Goal: Task Accomplishment & Management: Manage account settings

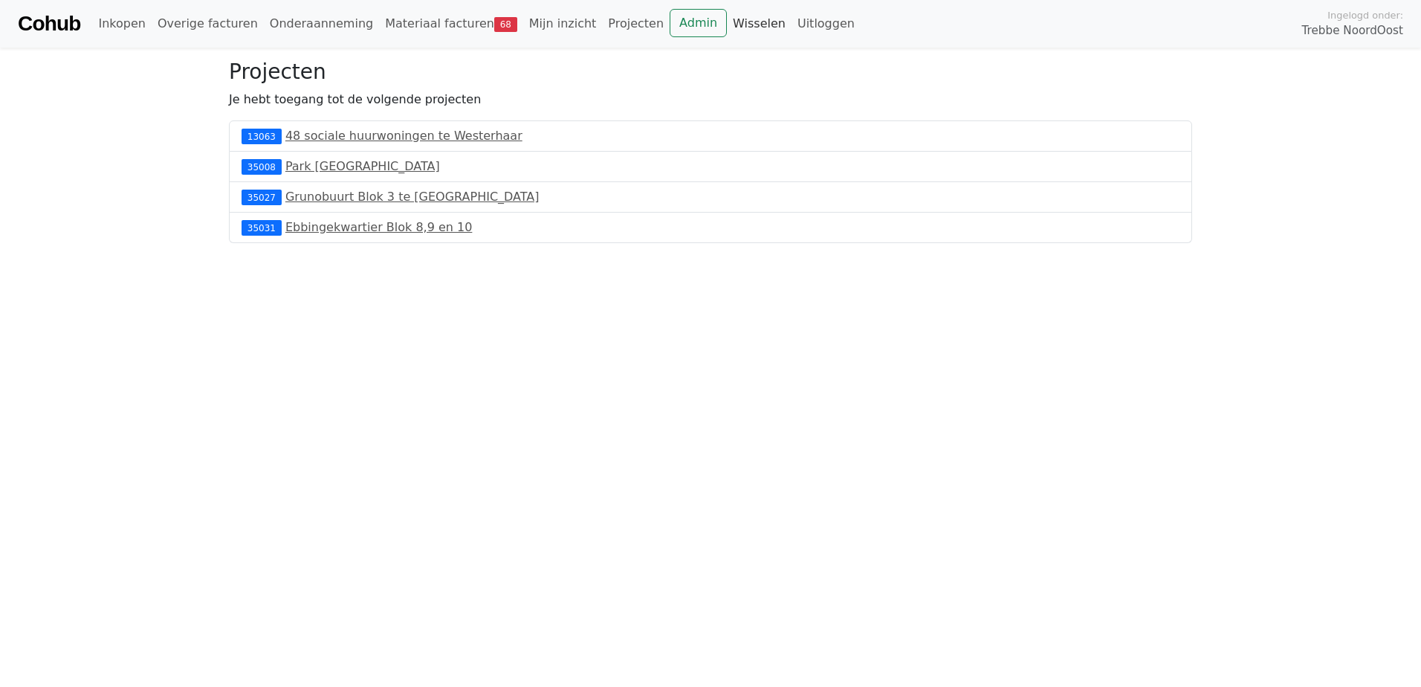
drag, startPoint x: 687, startPoint y: 24, endPoint x: 283, endPoint y: 237, distance: 457.0
click at [727, 24] on link "Wisselen" at bounding box center [759, 24] width 65 height 30
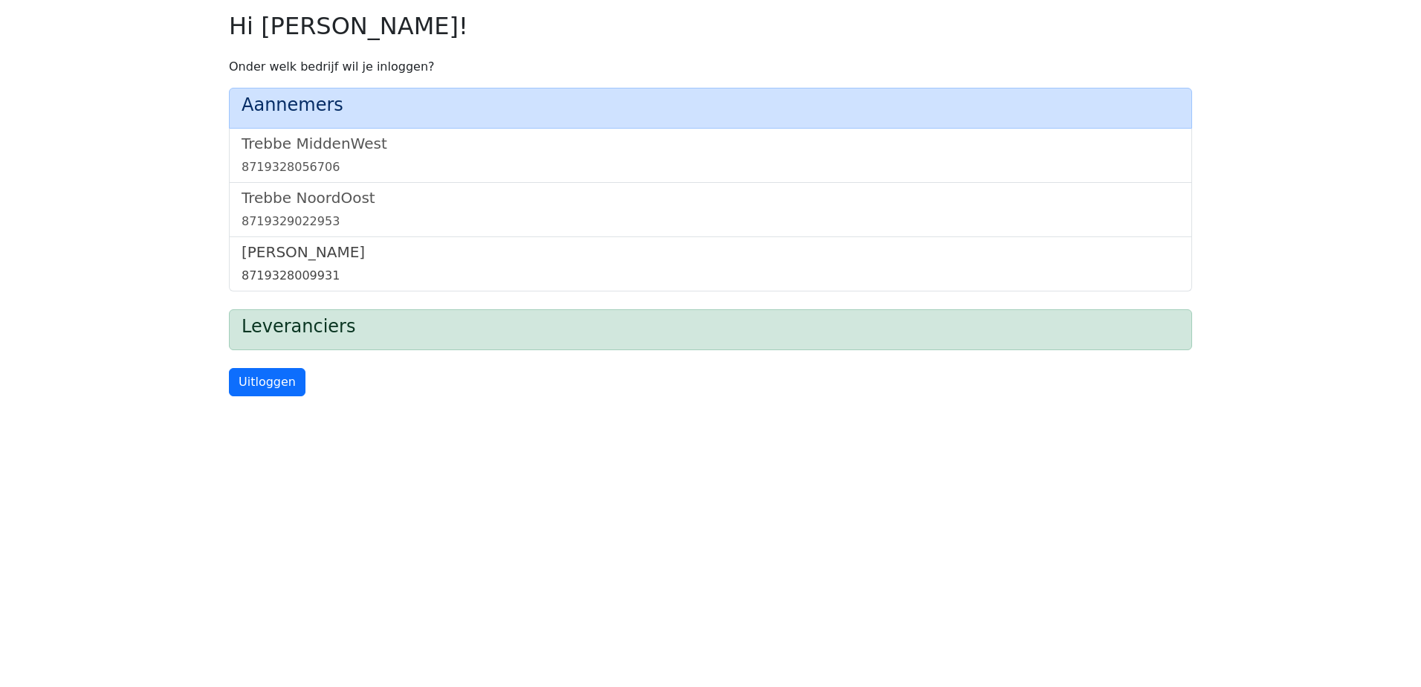
click at [323, 264] on link "Trebbe Wonen 8719328009931" at bounding box center [710, 264] width 938 height 42
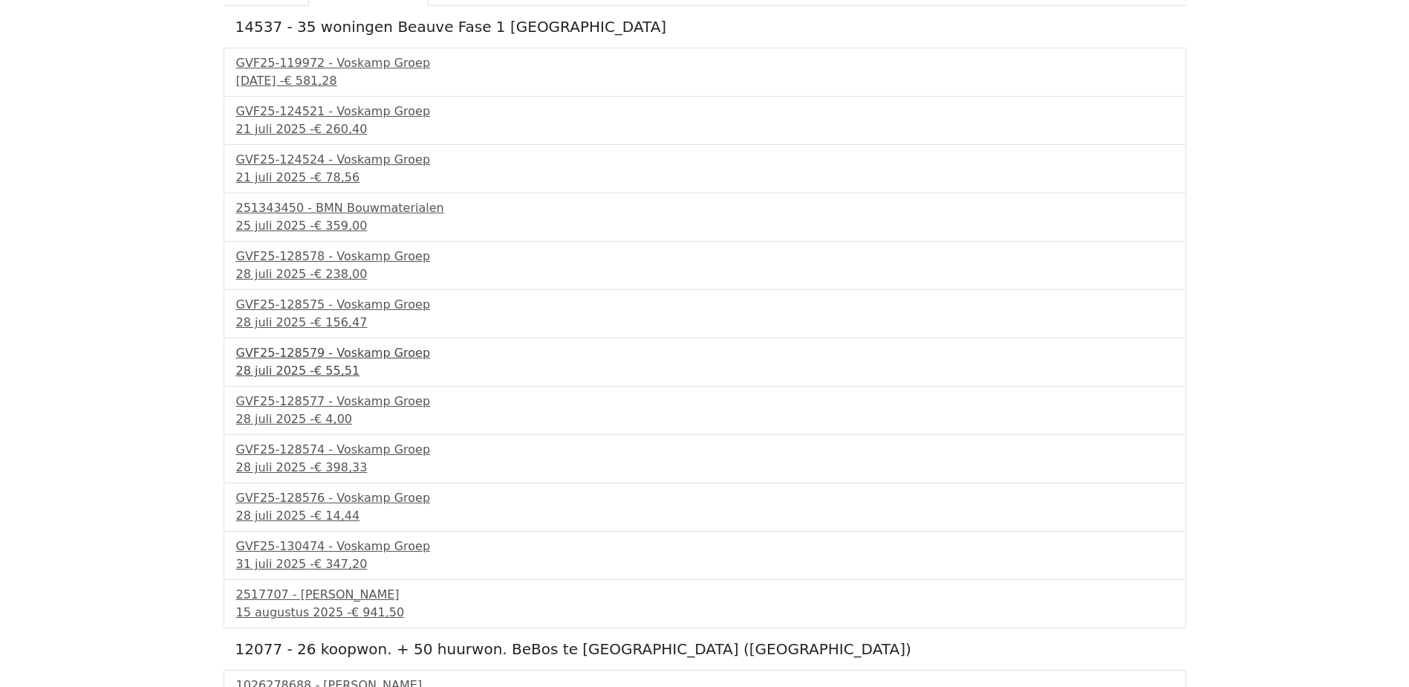
scroll to position [199, 0]
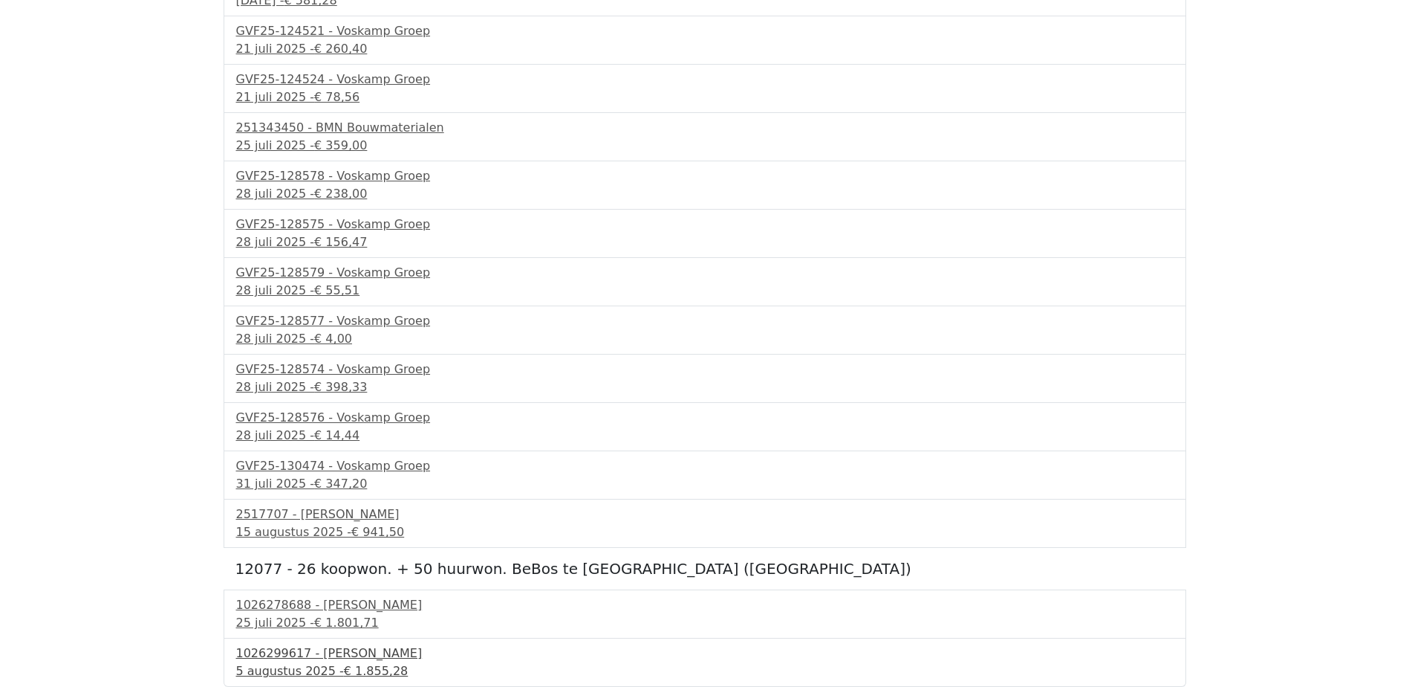
click at [340, 661] on div "1026299617 - Boels Verhuur" at bounding box center [705, 653] width 938 height 18
click at [318, 611] on div "1026278688 - Boels Verhuur" at bounding box center [705, 605] width 938 height 18
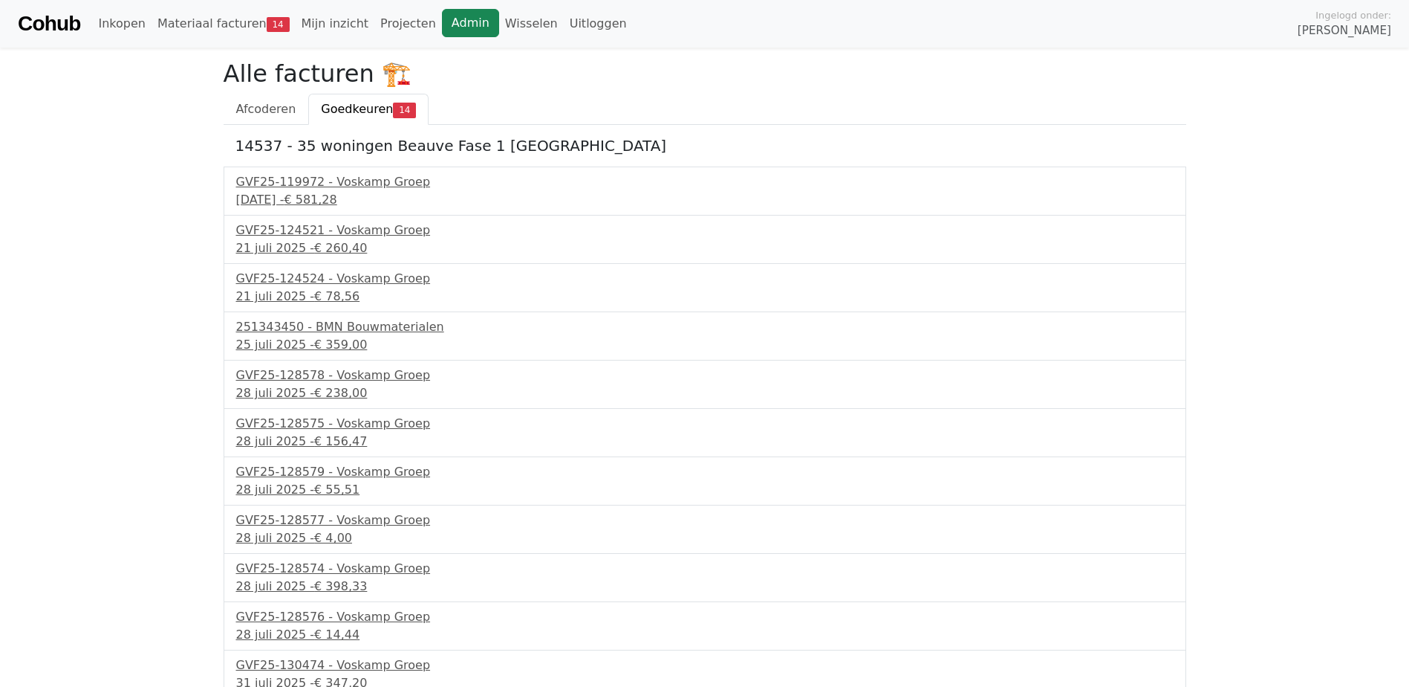
click at [442, 19] on link "Admin" at bounding box center [470, 23] width 57 height 28
click at [499, 25] on link "Wisselen" at bounding box center [531, 24] width 65 height 30
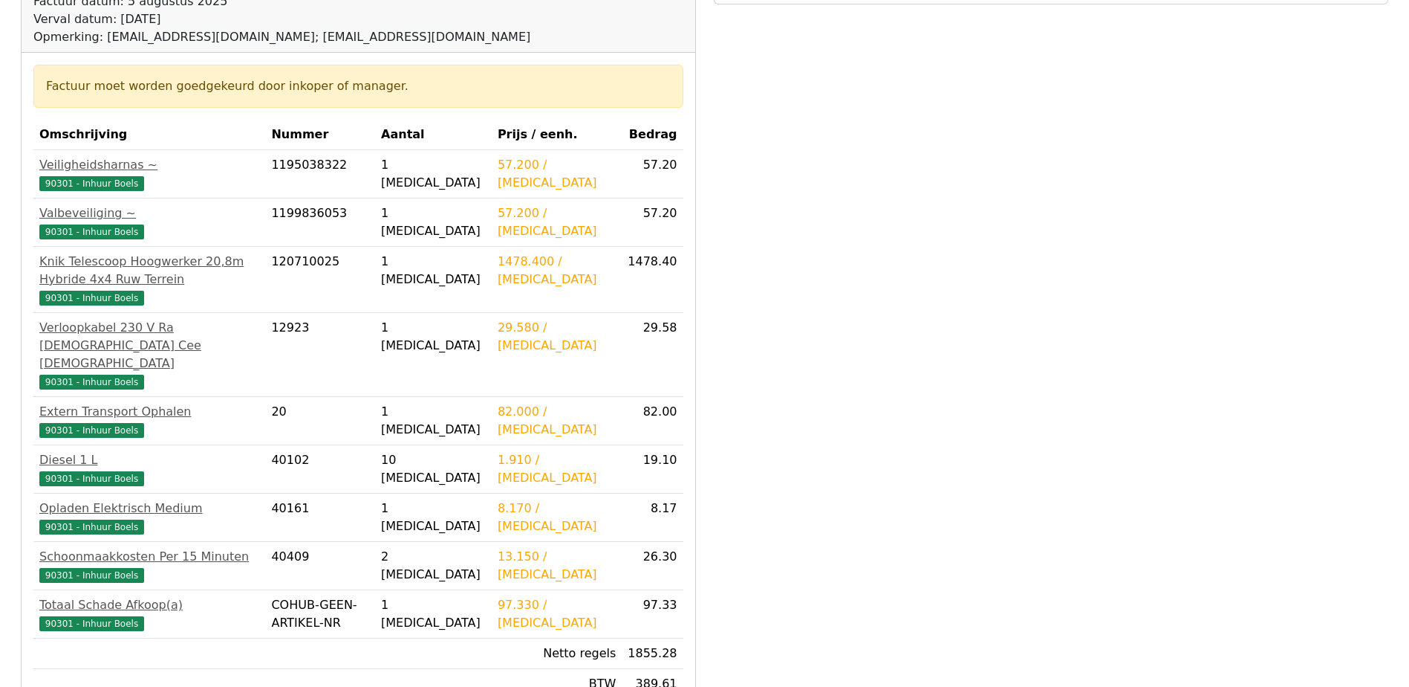
scroll to position [223, 0]
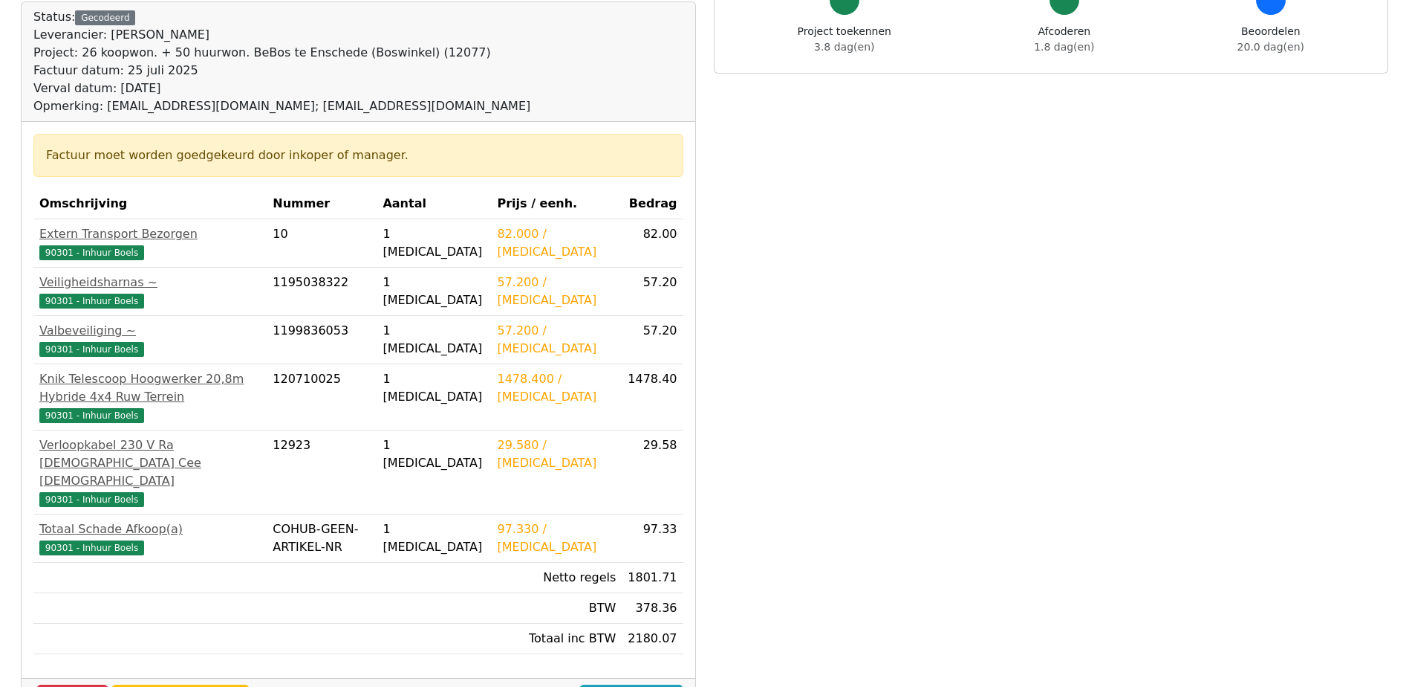
scroll to position [223, 0]
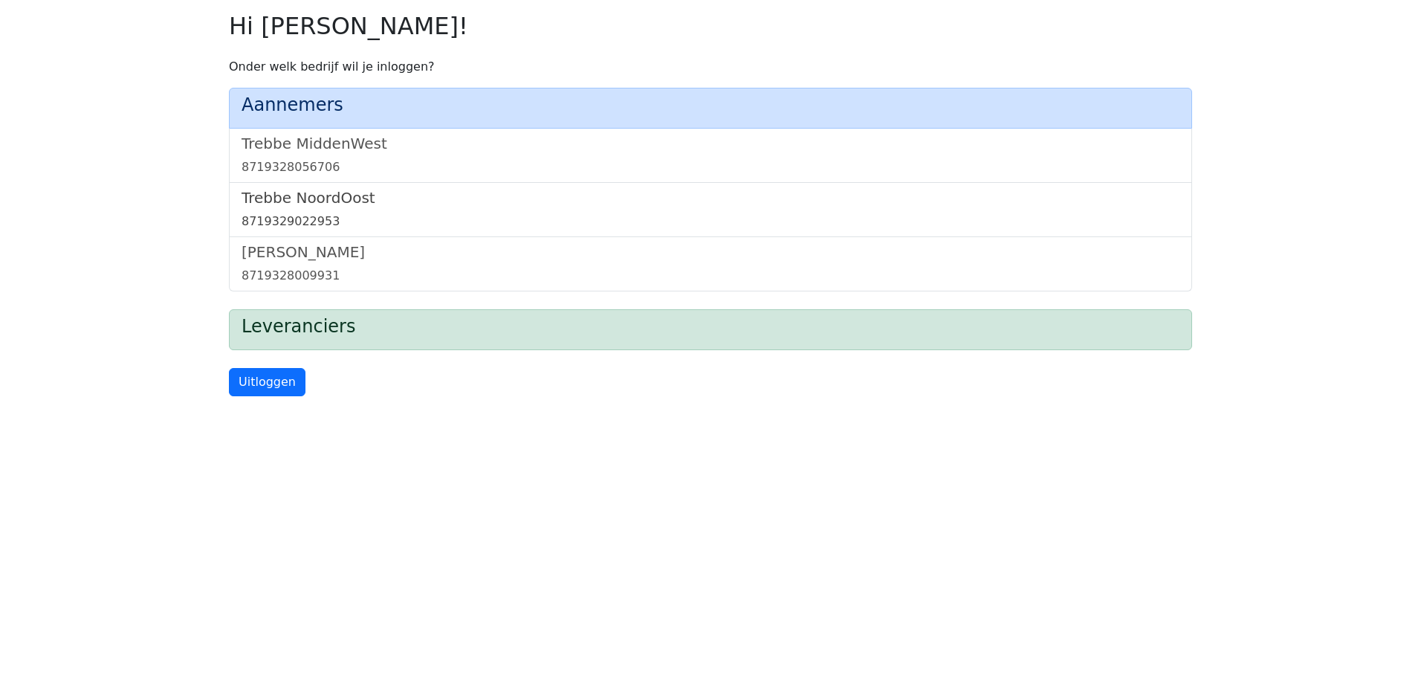
click at [322, 207] on h5 "Trebbe NoordOost" at bounding box center [710, 198] width 938 height 18
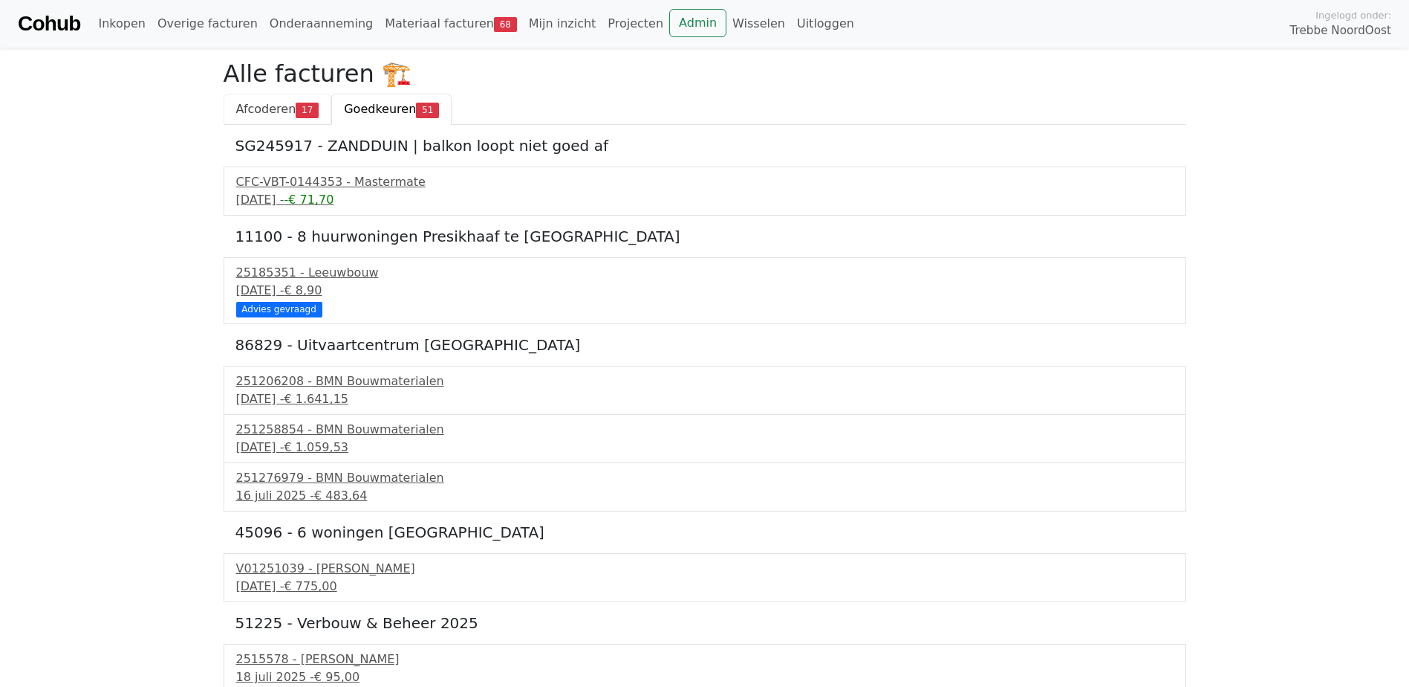
click at [281, 103] on span "Afcoderen" at bounding box center [266, 109] width 60 height 14
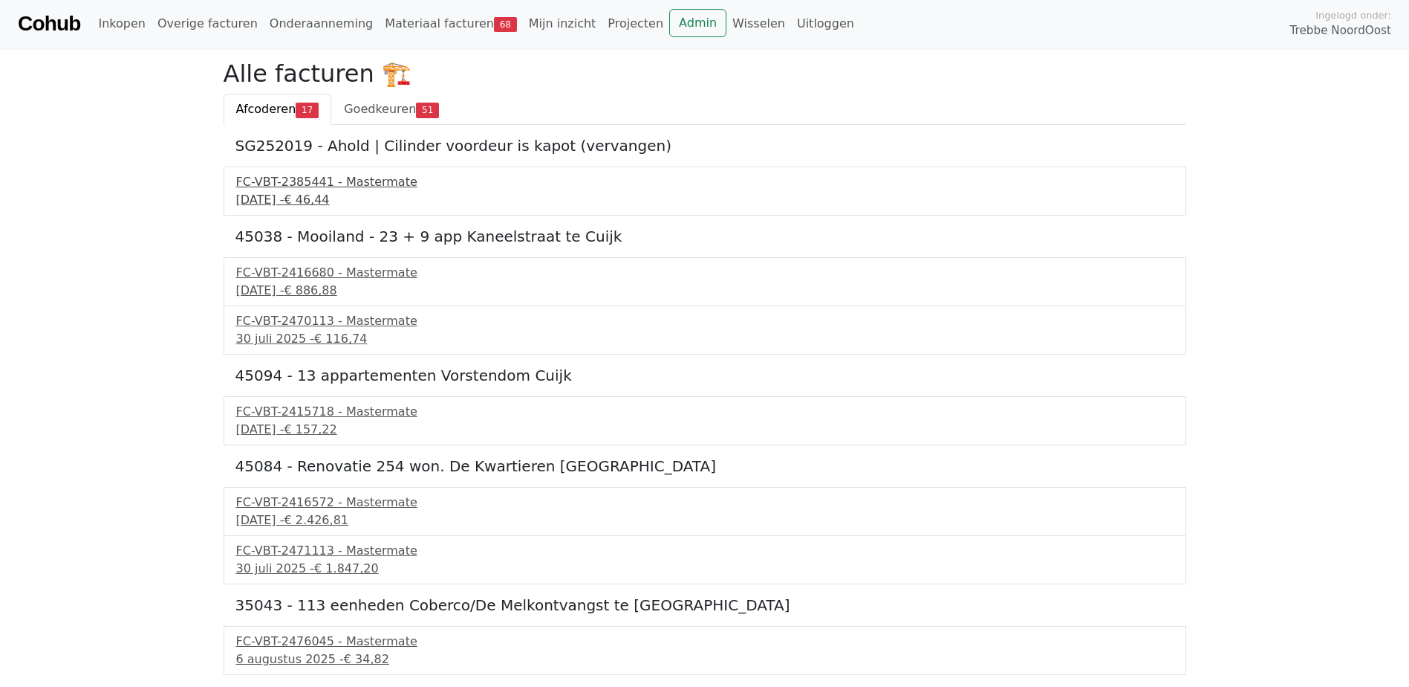
click at [328, 182] on div "FC-VBT-2385441 - Mastermate" at bounding box center [705, 182] width 938 height 18
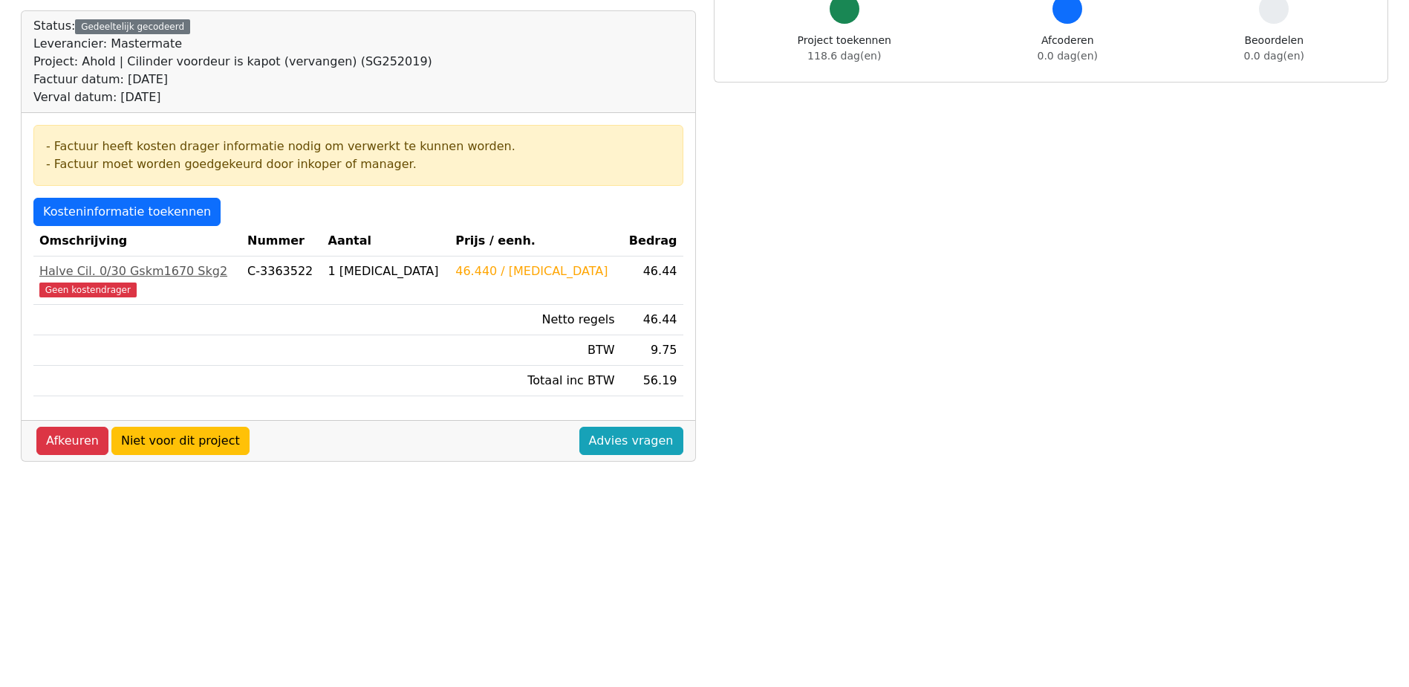
scroll to position [118, 0]
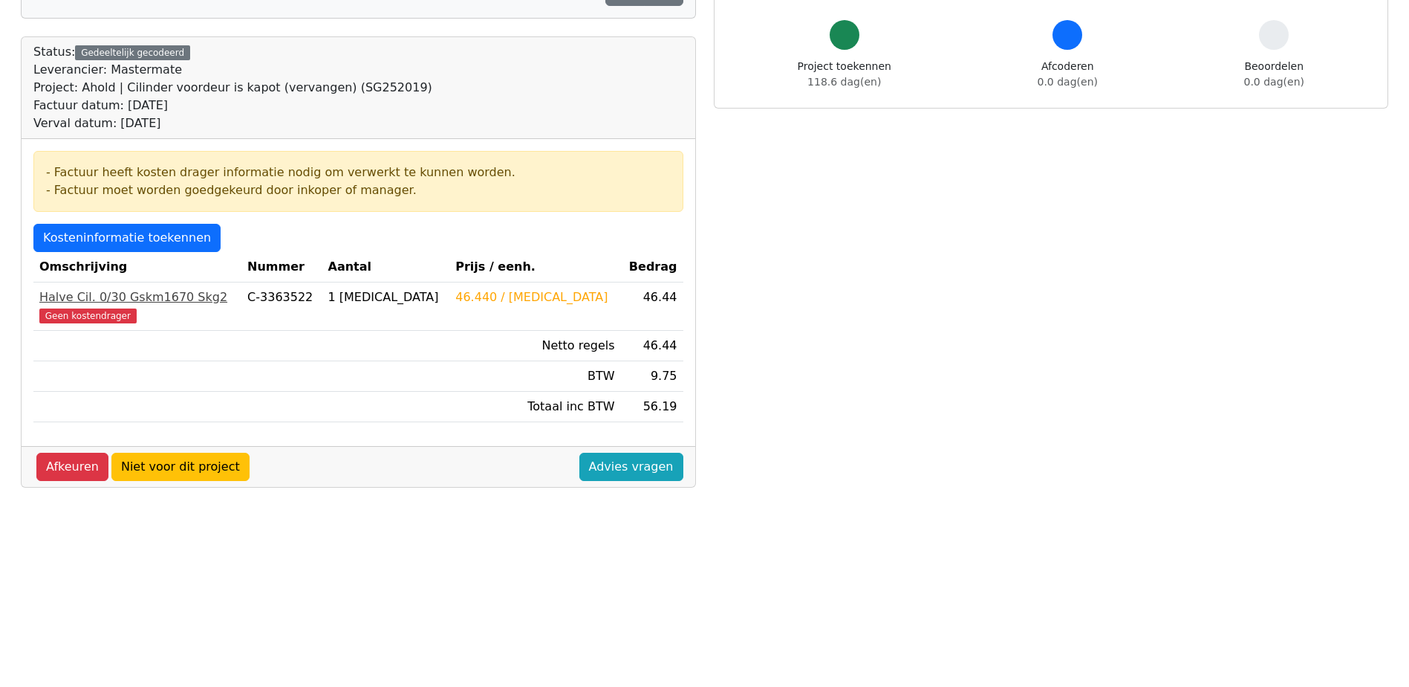
drag, startPoint x: 94, startPoint y: 297, endPoint x: 117, endPoint y: 295, distance: 23.1
click at [94, 297] on div "Halve Cil. 0/30 Gskm1670 Skg2" at bounding box center [137, 297] width 196 height 18
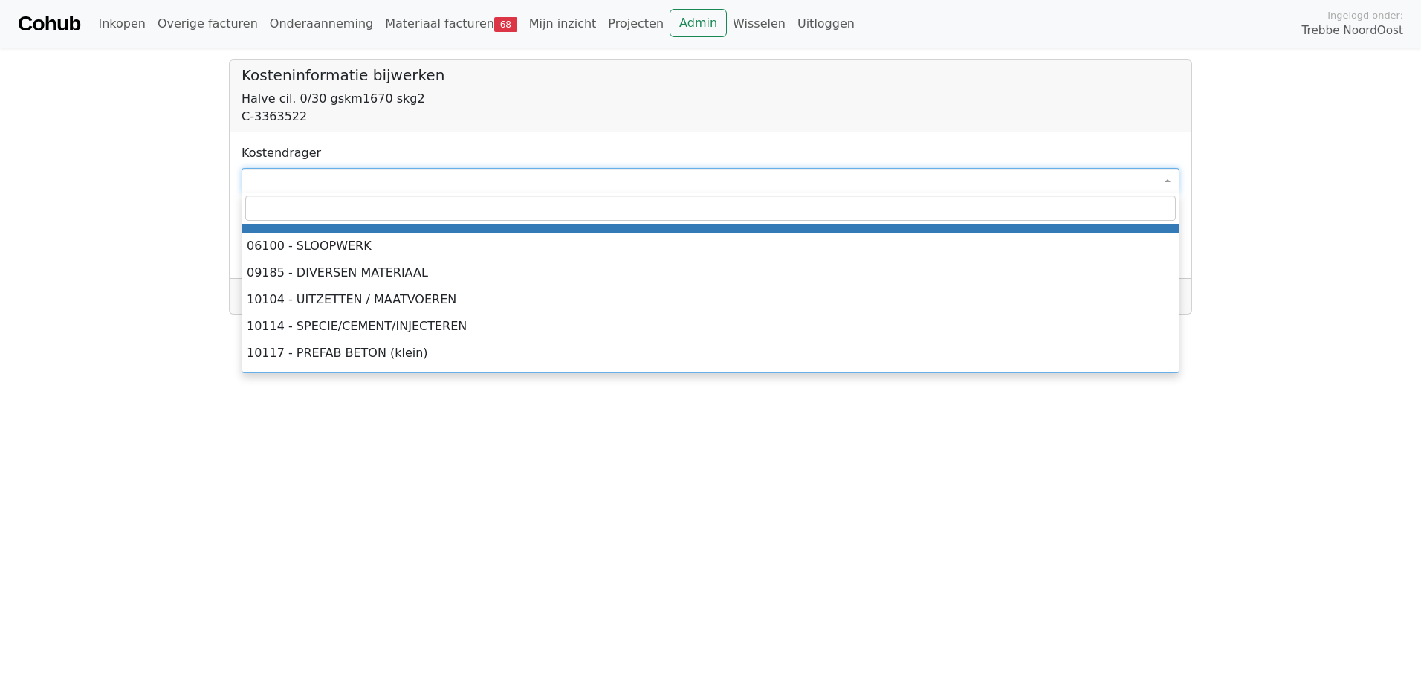
click at [298, 172] on span at bounding box center [710, 180] width 938 height 25
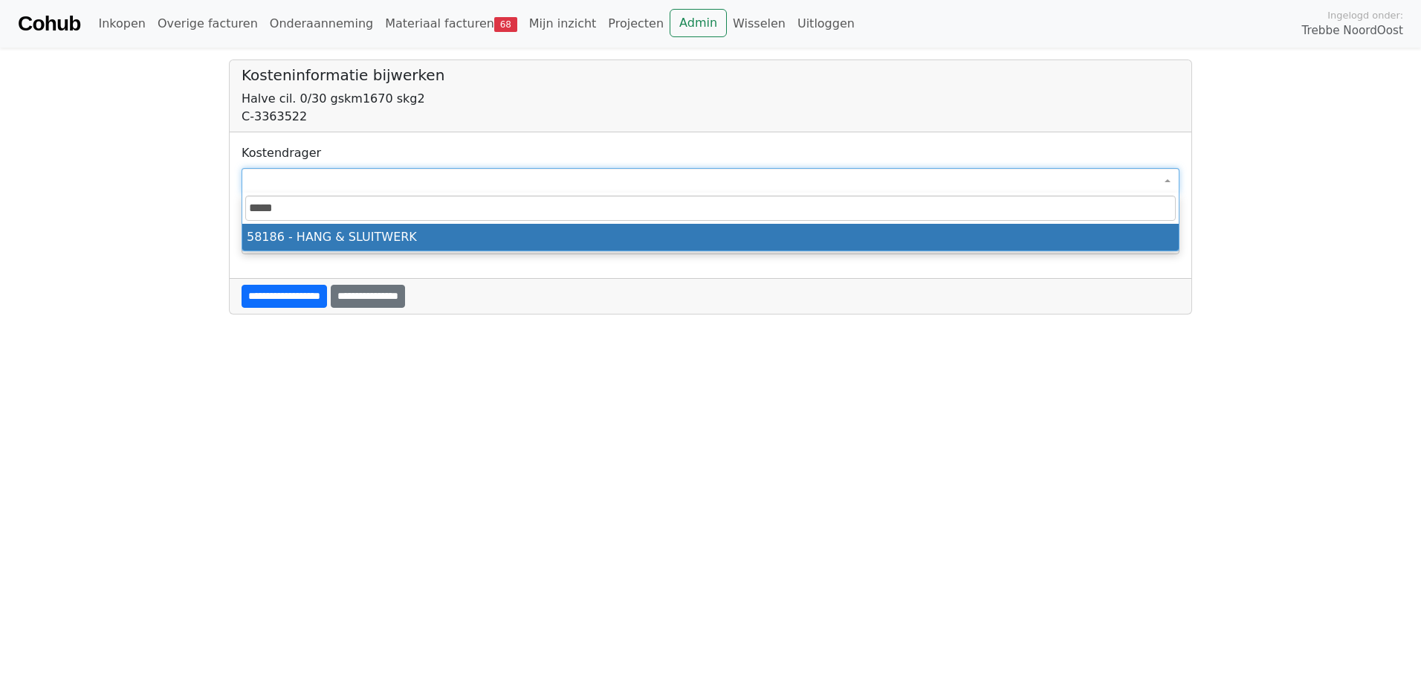
type input "*****"
select select "****"
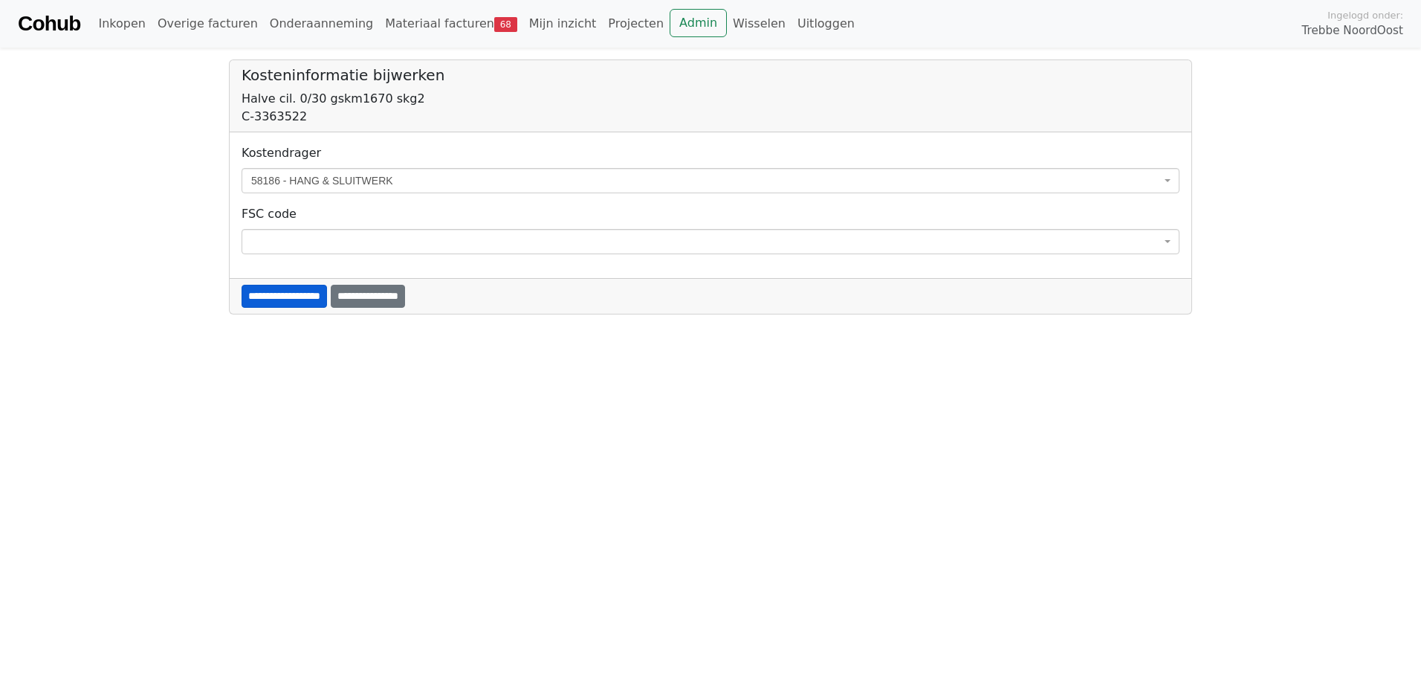
click at [301, 288] on input "**********" at bounding box center [283, 296] width 85 height 23
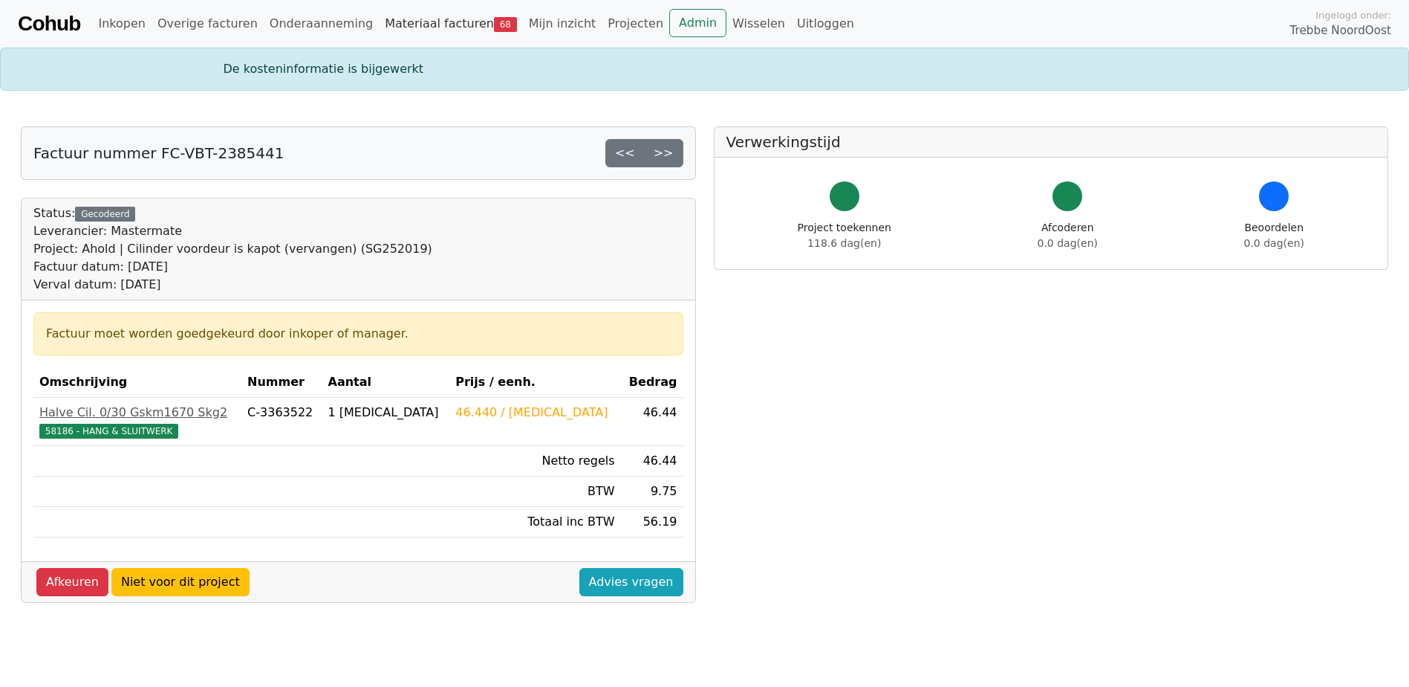
click at [447, 19] on link "Materiaal facturen 68" at bounding box center [451, 24] width 144 height 30
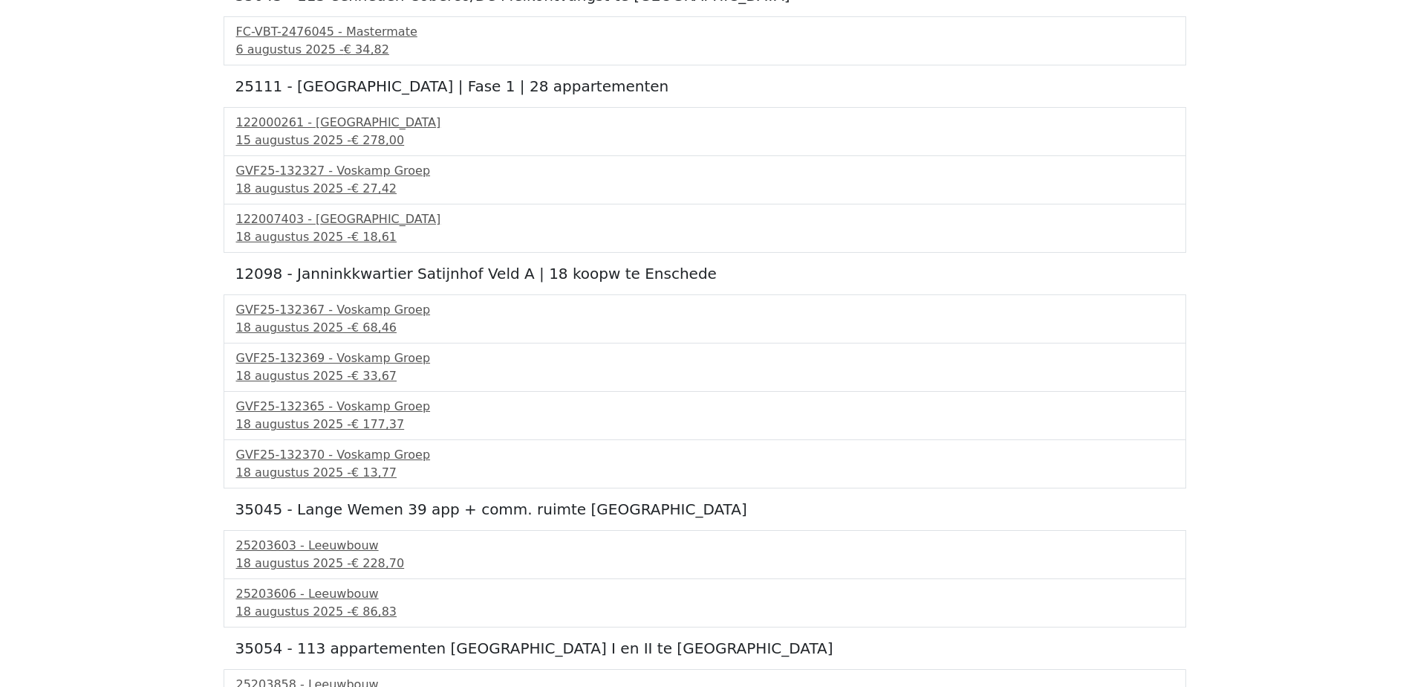
scroll to position [550, 0]
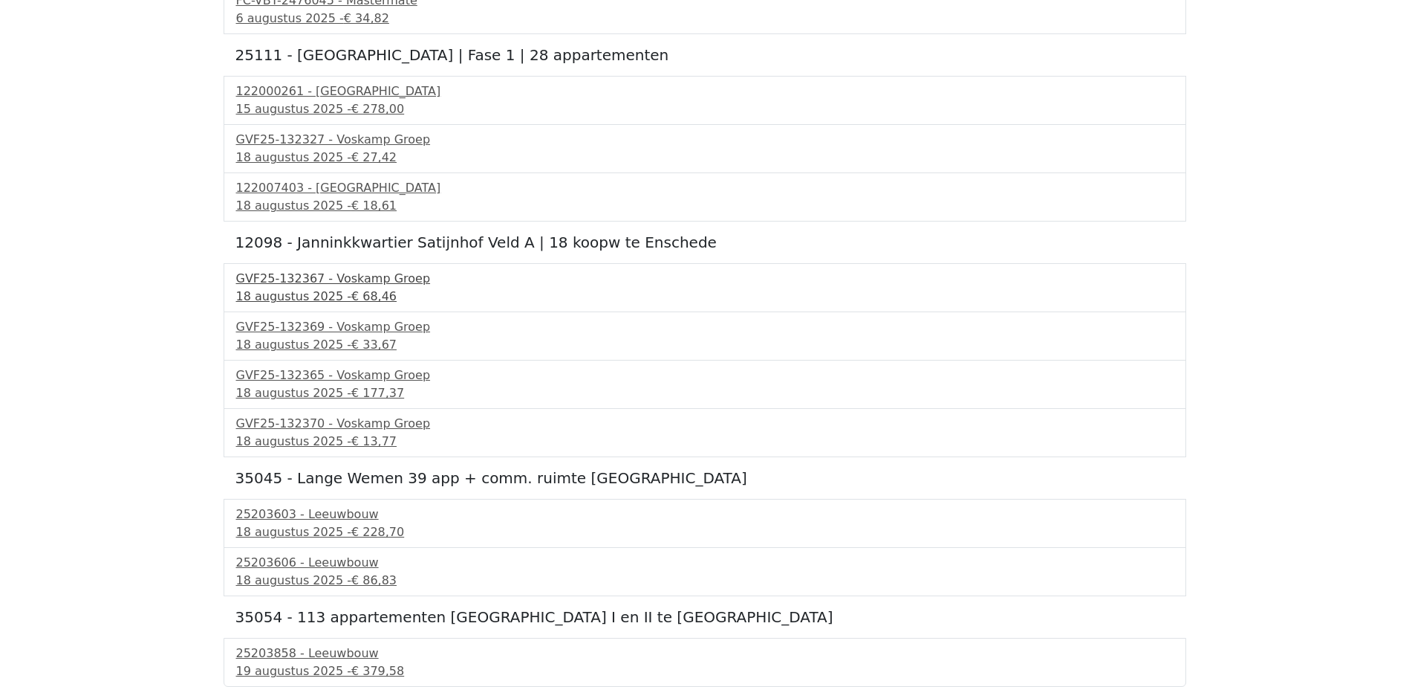
click at [354, 293] on span "€ 68,46" at bounding box center [373, 296] width 45 height 14
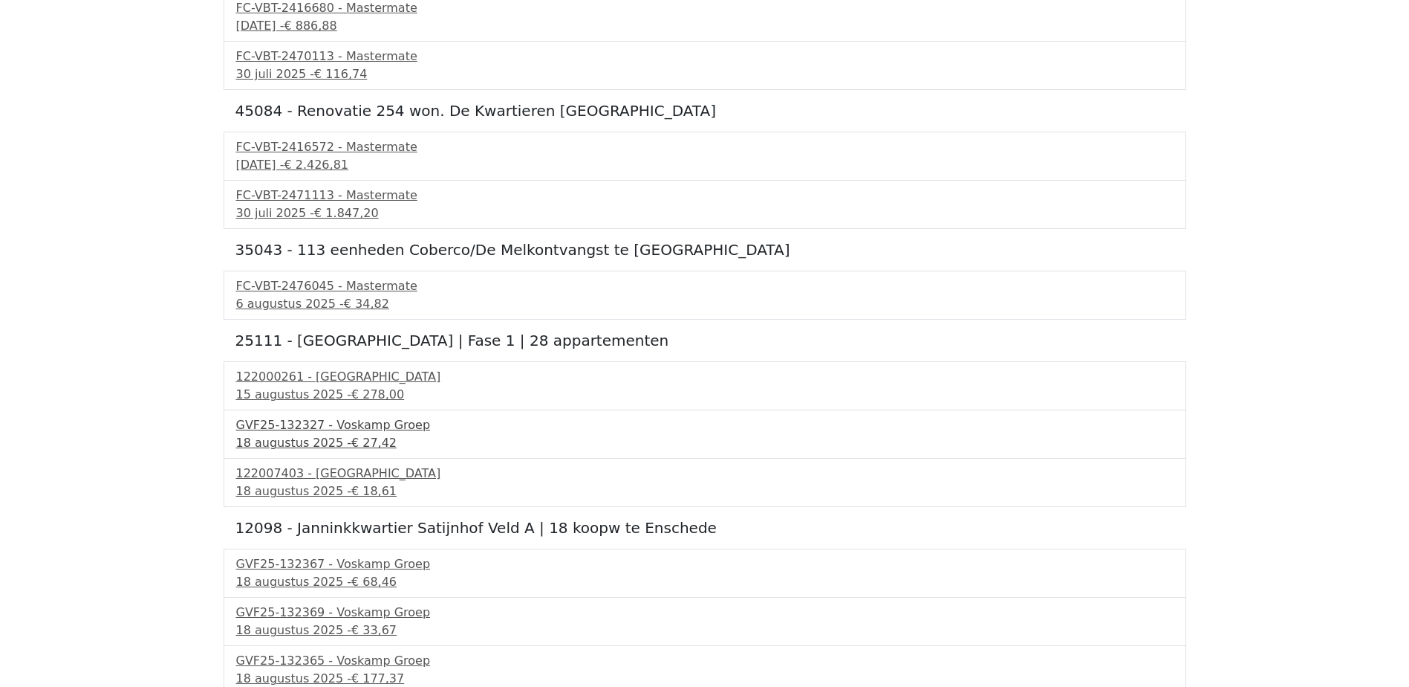
scroll to position [253, 0]
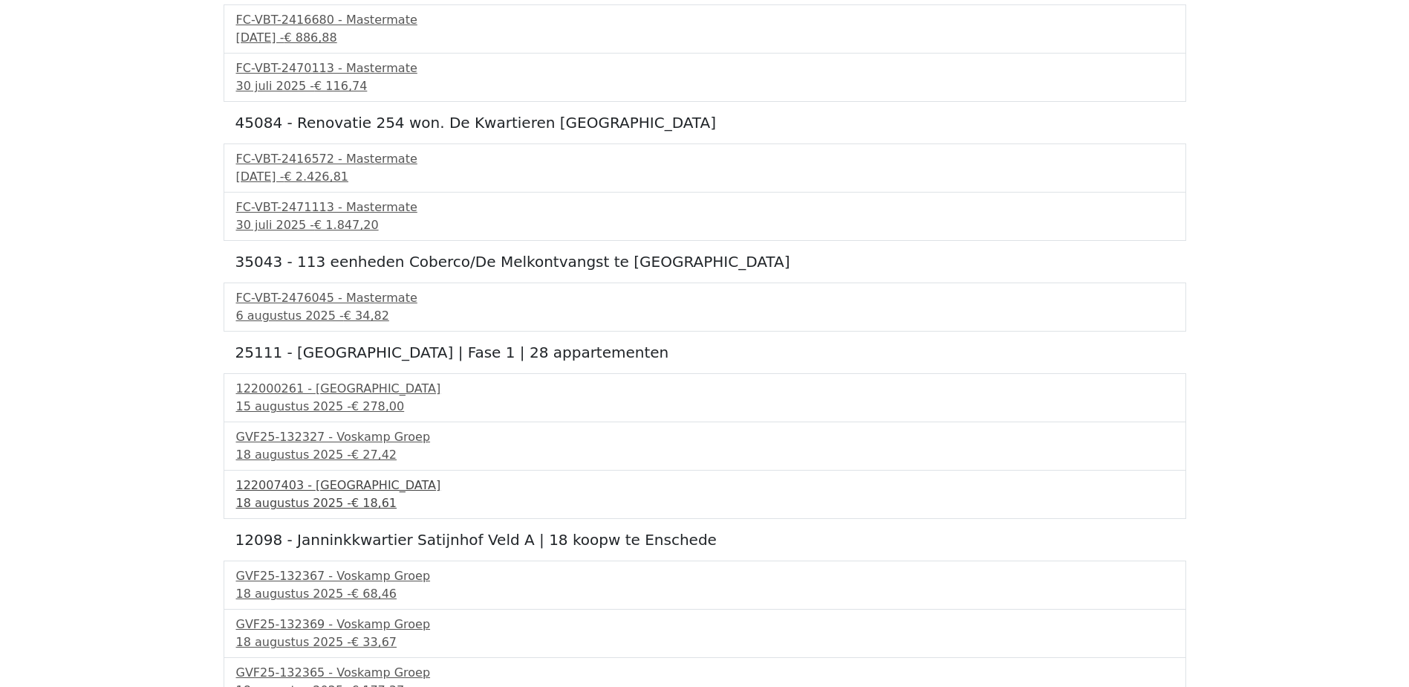
click at [326, 503] on div "18 augustus 2025 - € 18,61" at bounding box center [705, 503] width 938 height 18
click at [328, 446] on div "18 augustus 2025 - € 27,42" at bounding box center [705, 455] width 938 height 18
click at [322, 403] on div "15 augustus 2025 - € 278,00" at bounding box center [705, 406] width 938 height 18
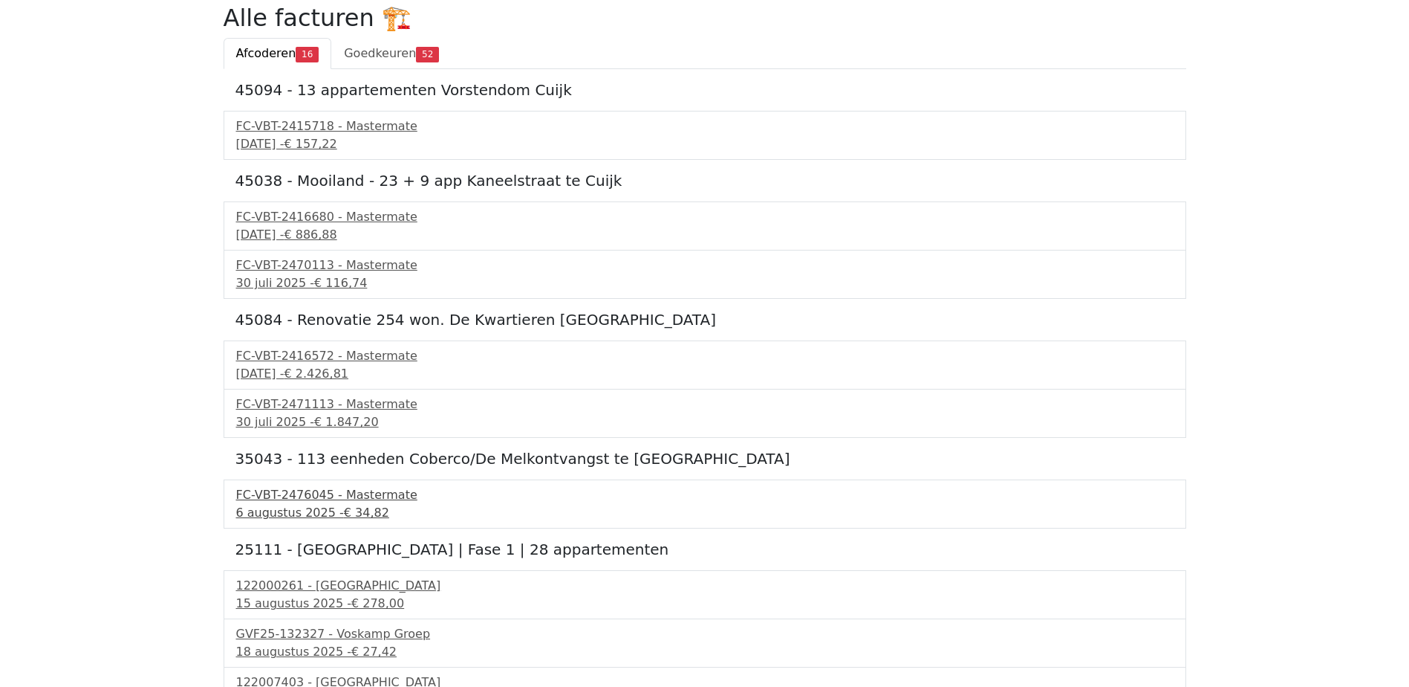
scroll to position [0, 0]
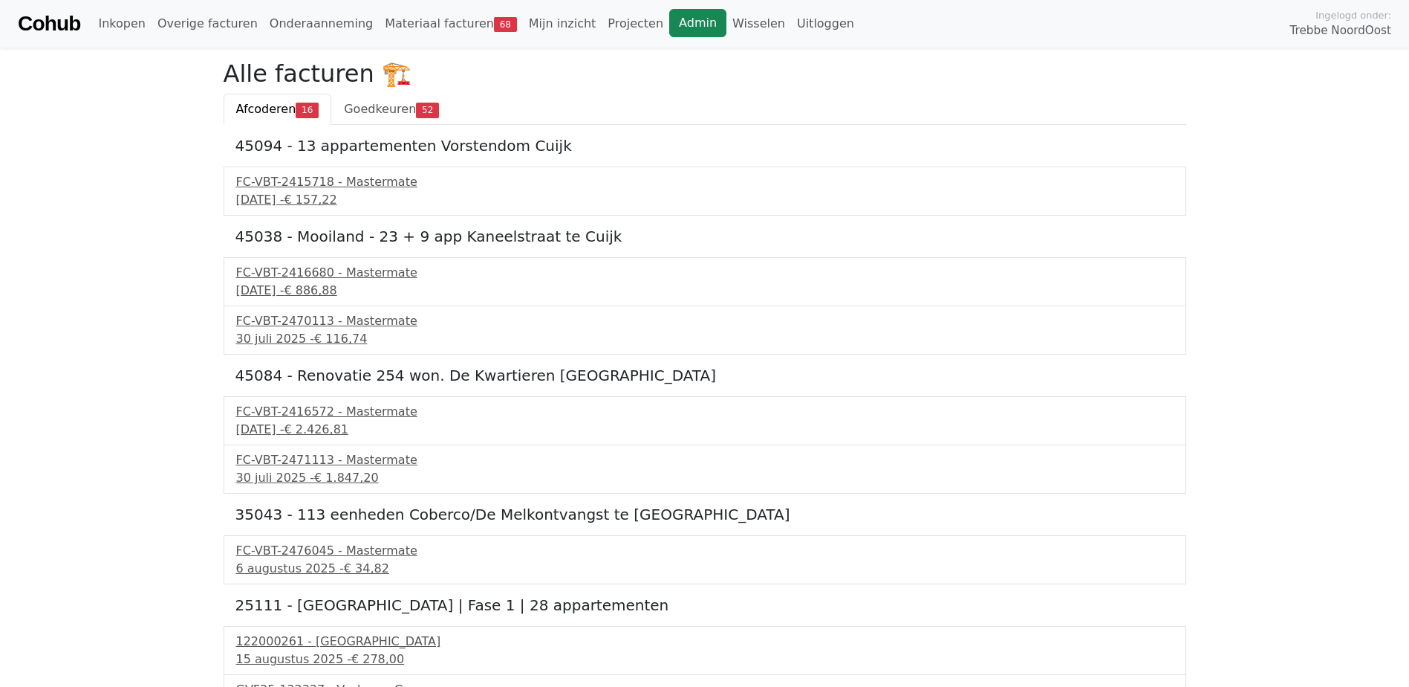
click at [669, 18] on link "Admin" at bounding box center [697, 23] width 57 height 28
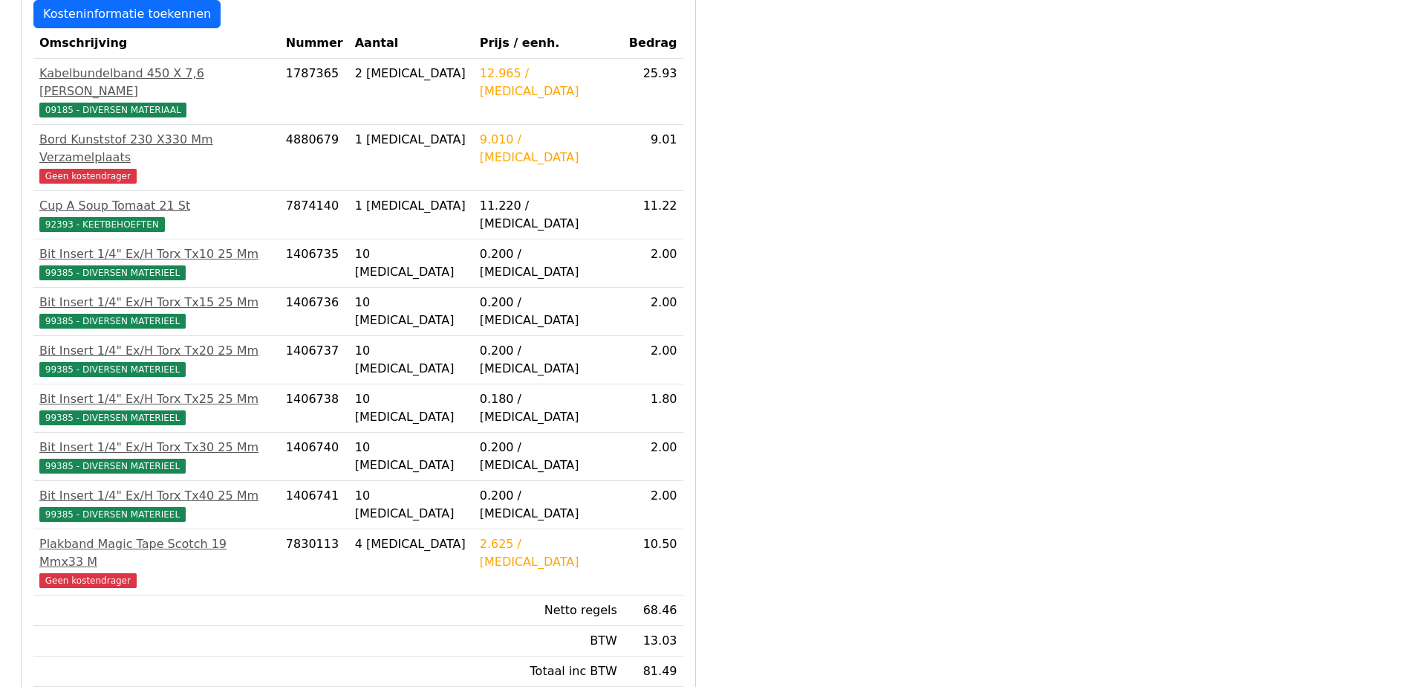
scroll to position [341, 0]
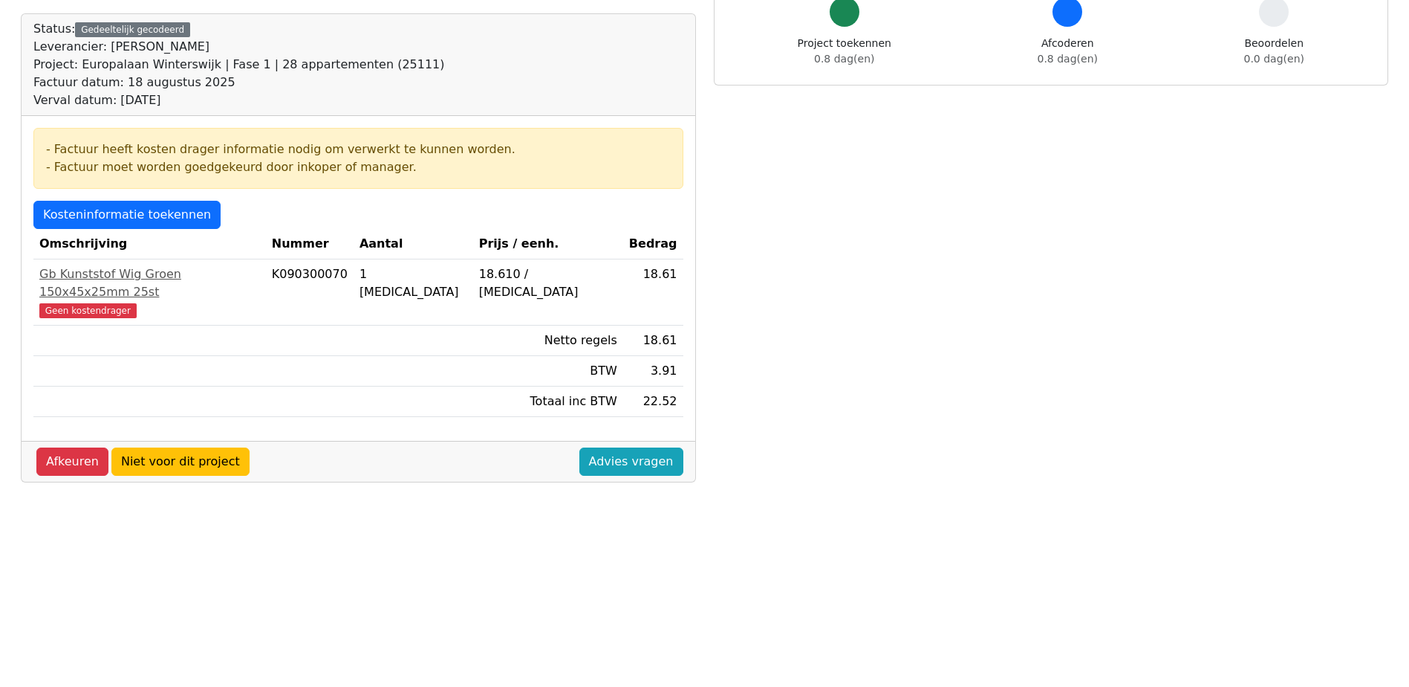
scroll to position [149, 0]
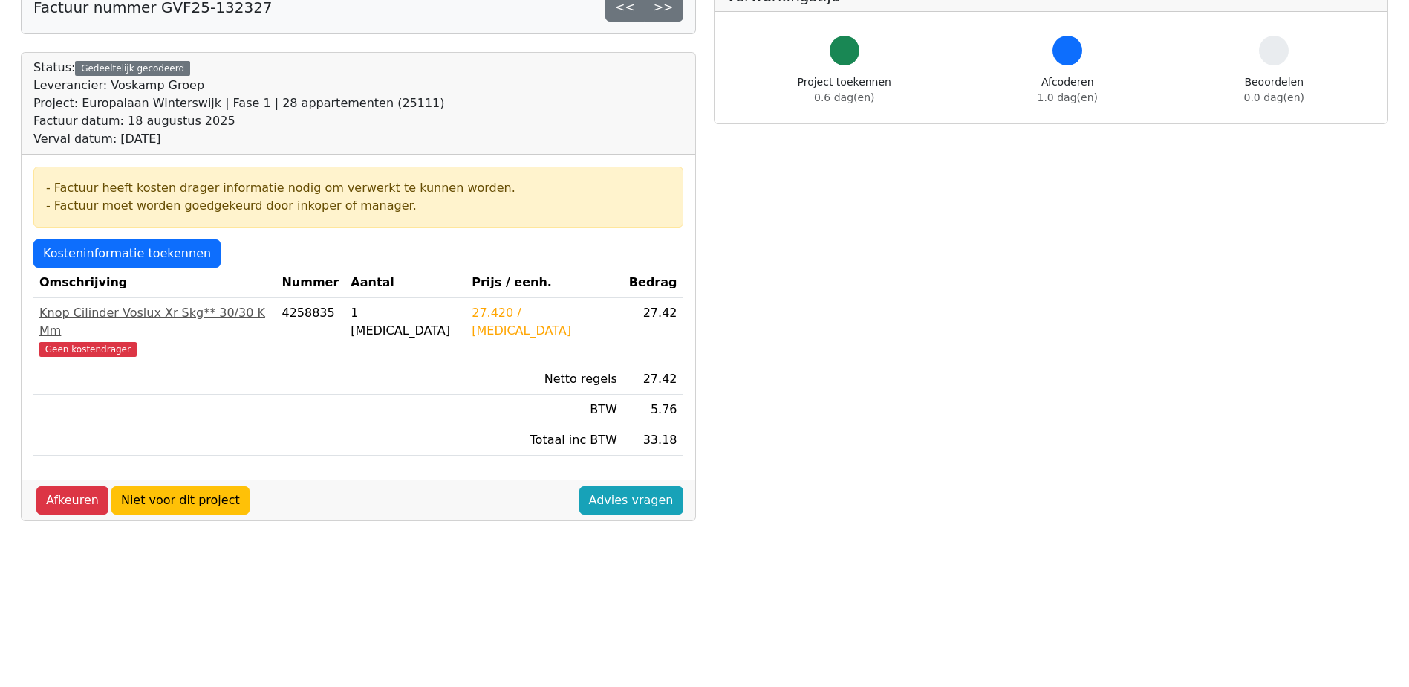
scroll to position [297, 0]
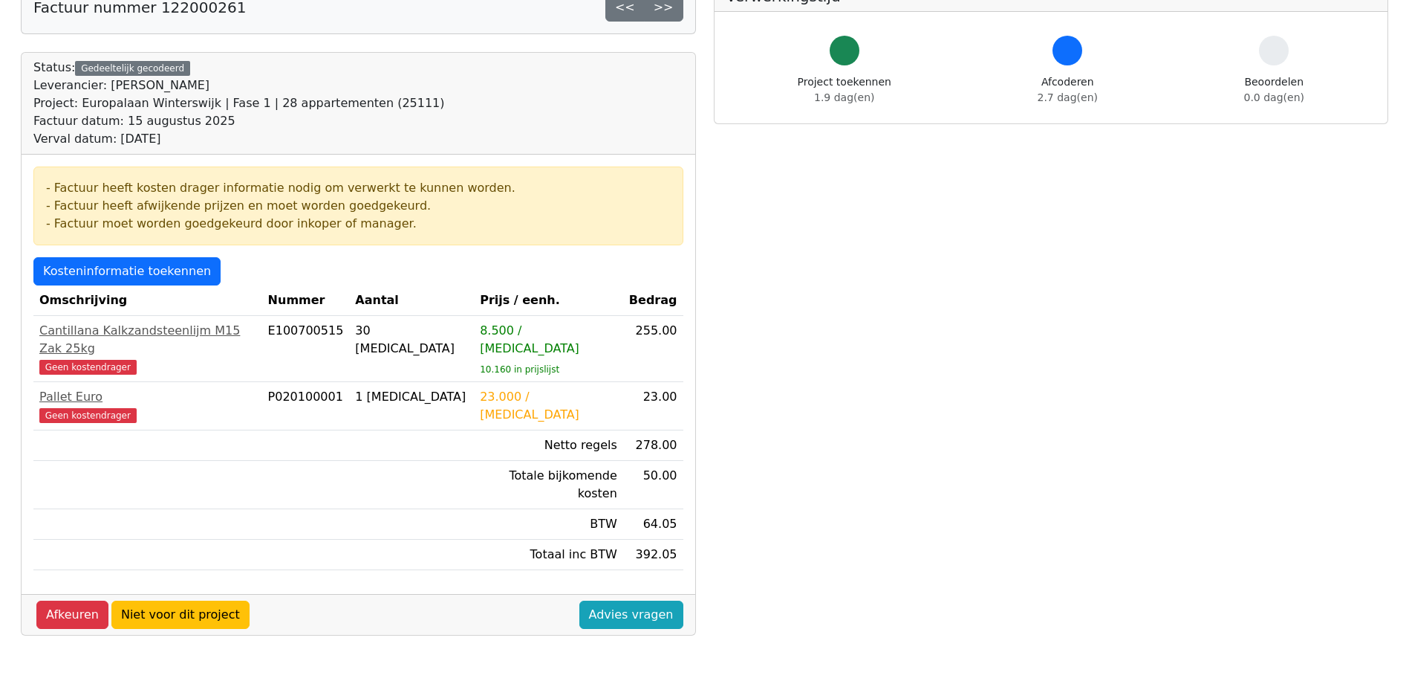
scroll to position [223, 0]
